Goal: Check status: Check status

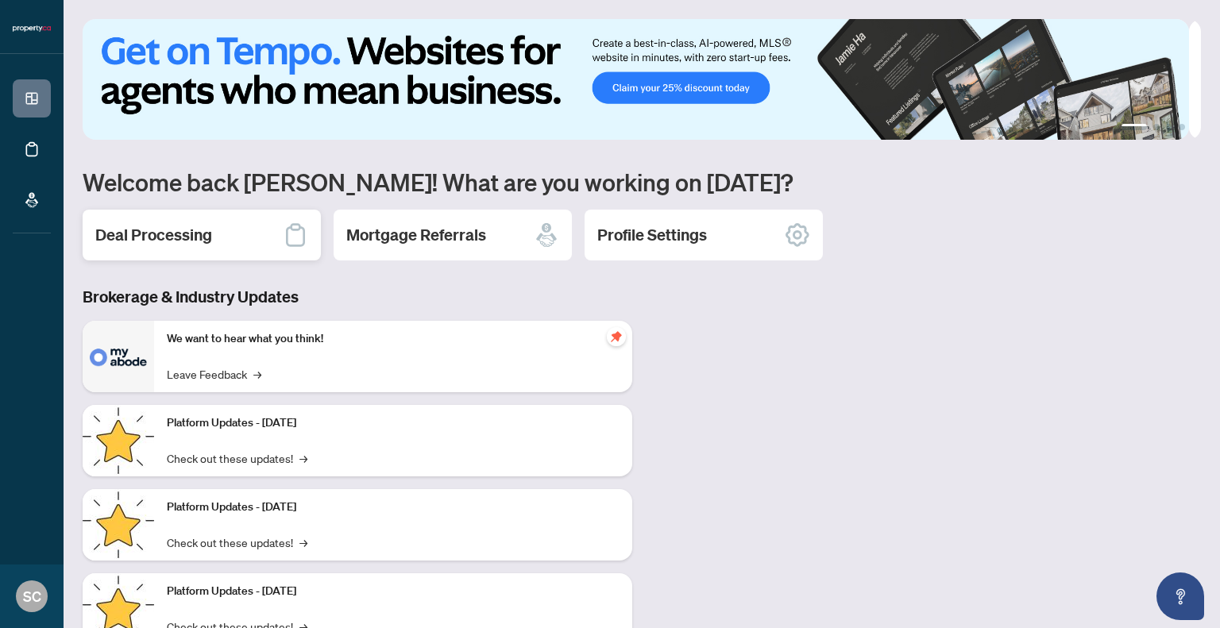
click at [160, 241] on h2 "Deal Processing" at bounding box center [153, 235] width 117 height 22
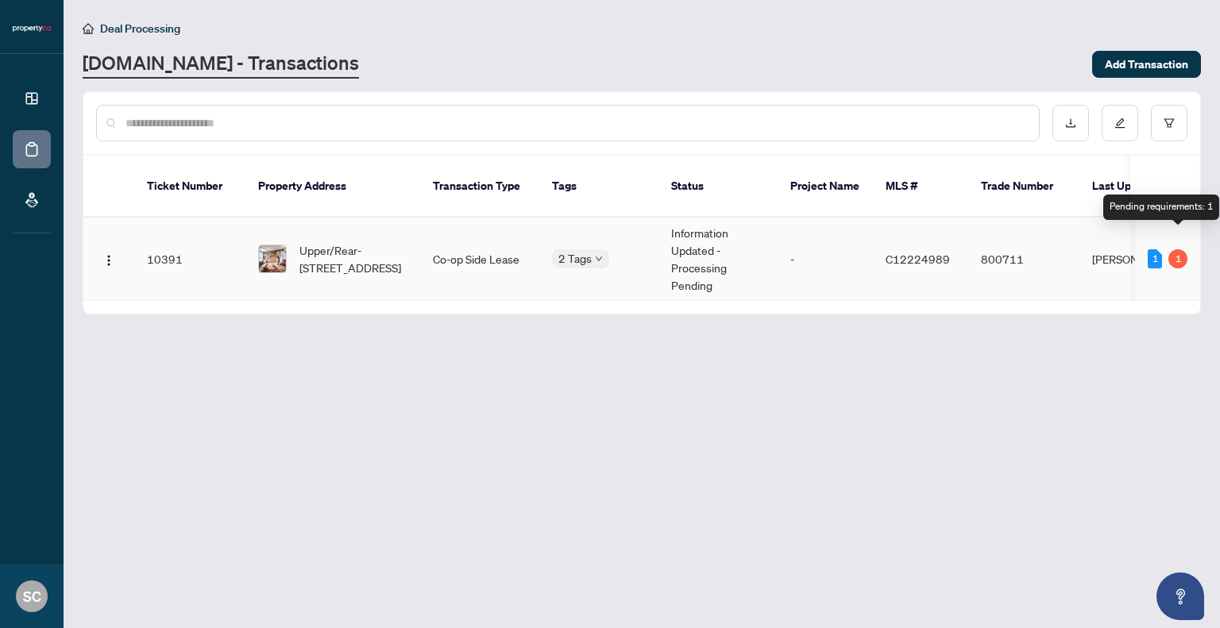
click at [1179, 249] on div "1" at bounding box center [1177, 258] width 19 height 19
click at [921, 252] on span "C12224989" at bounding box center [917, 259] width 64 height 14
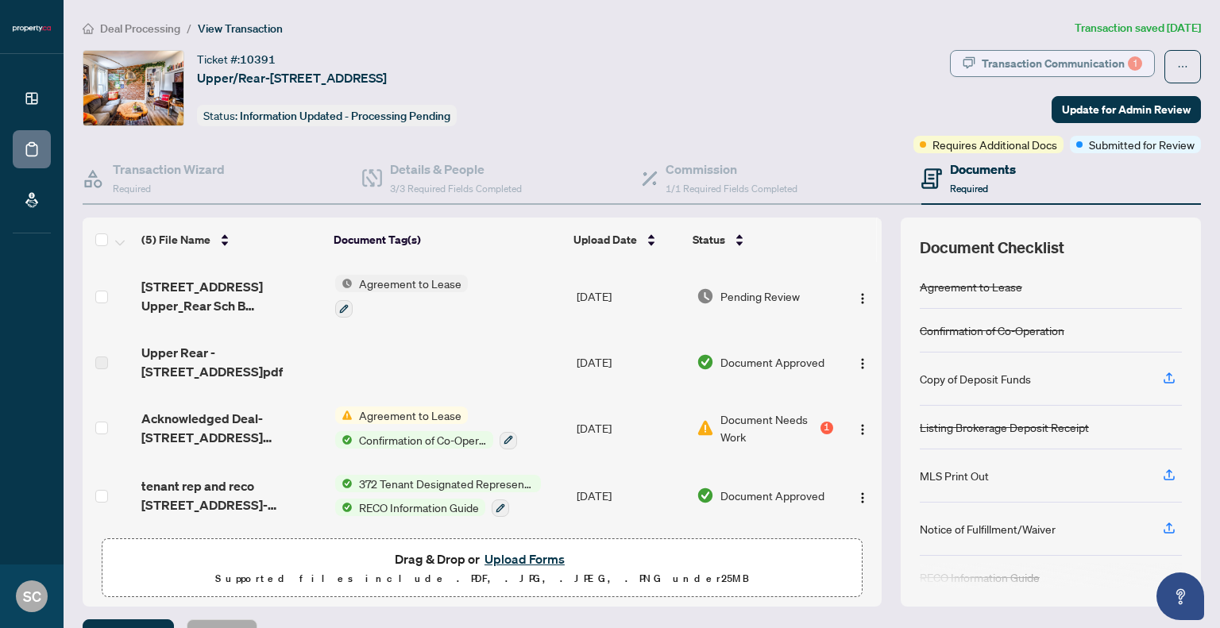
click at [1080, 66] on div "Transaction Communication 1" at bounding box center [1061, 63] width 160 height 25
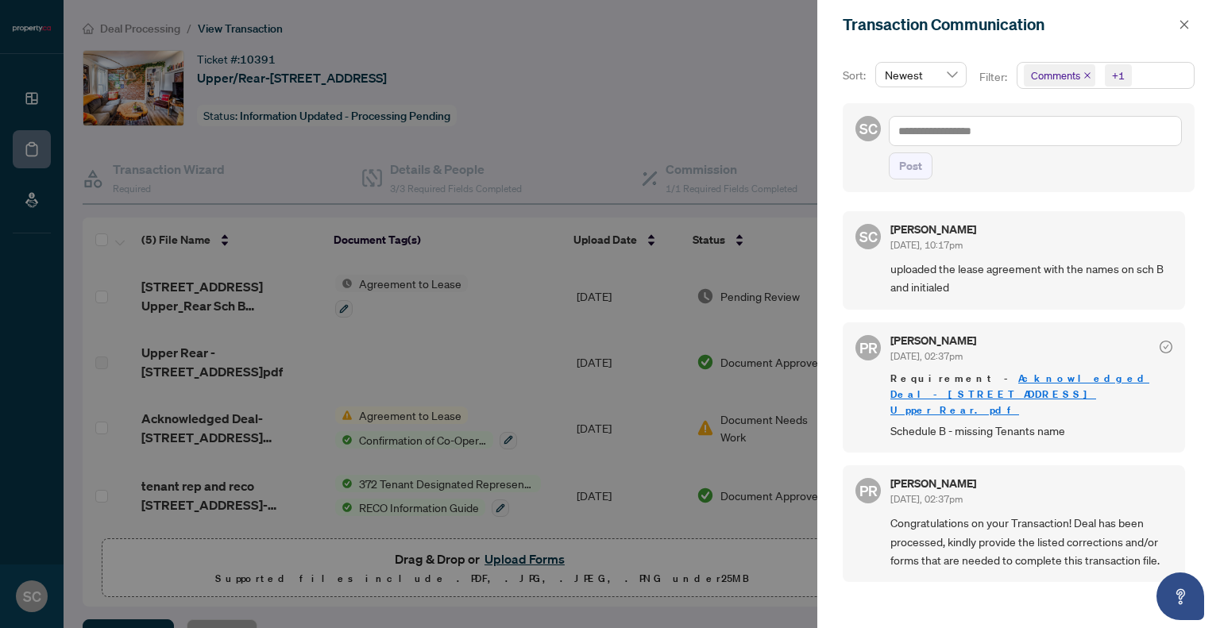
click at [600, 114] on div at bounding box center [610, 314] width 1220 height 628
